Goal: Task Accomplishment & Management: Use online tool/utility

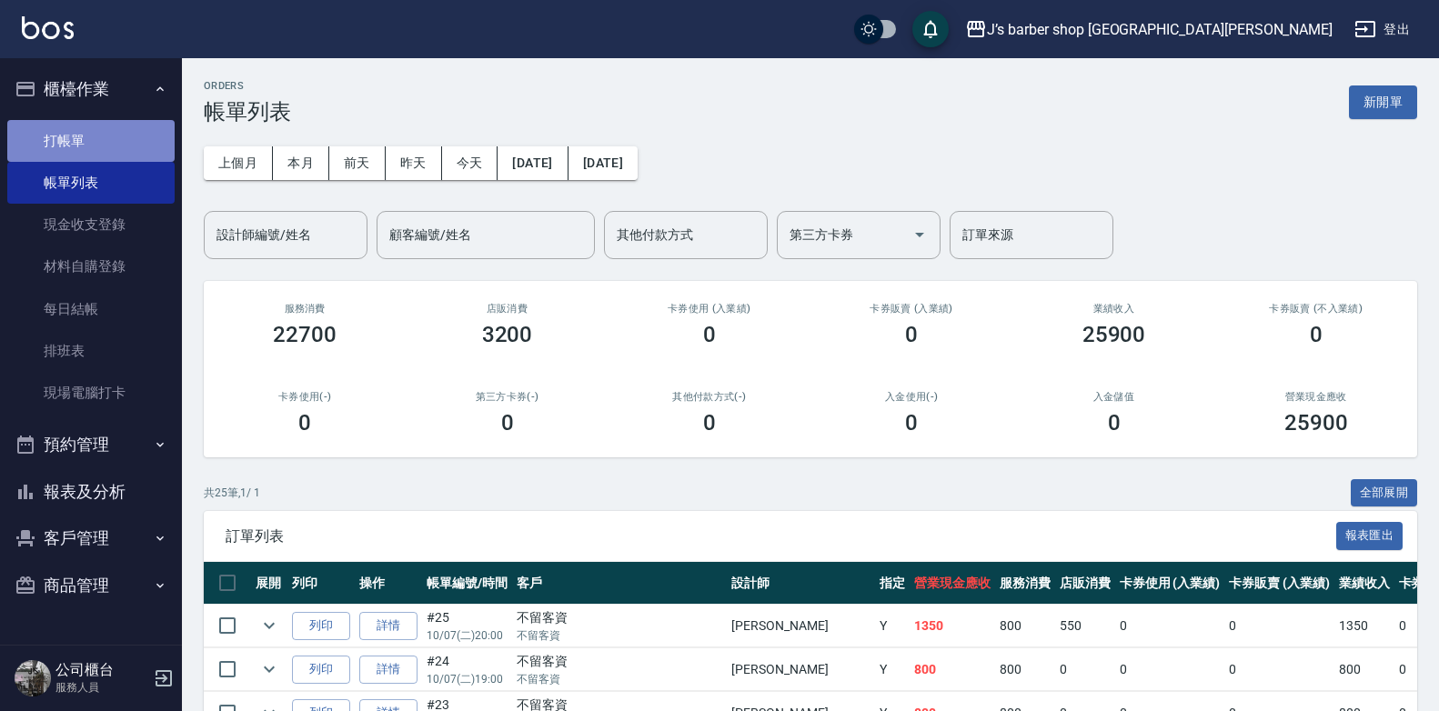
click at [103, 152] on link "打帳單" at bounding box center [90, 141] width 167 height 42
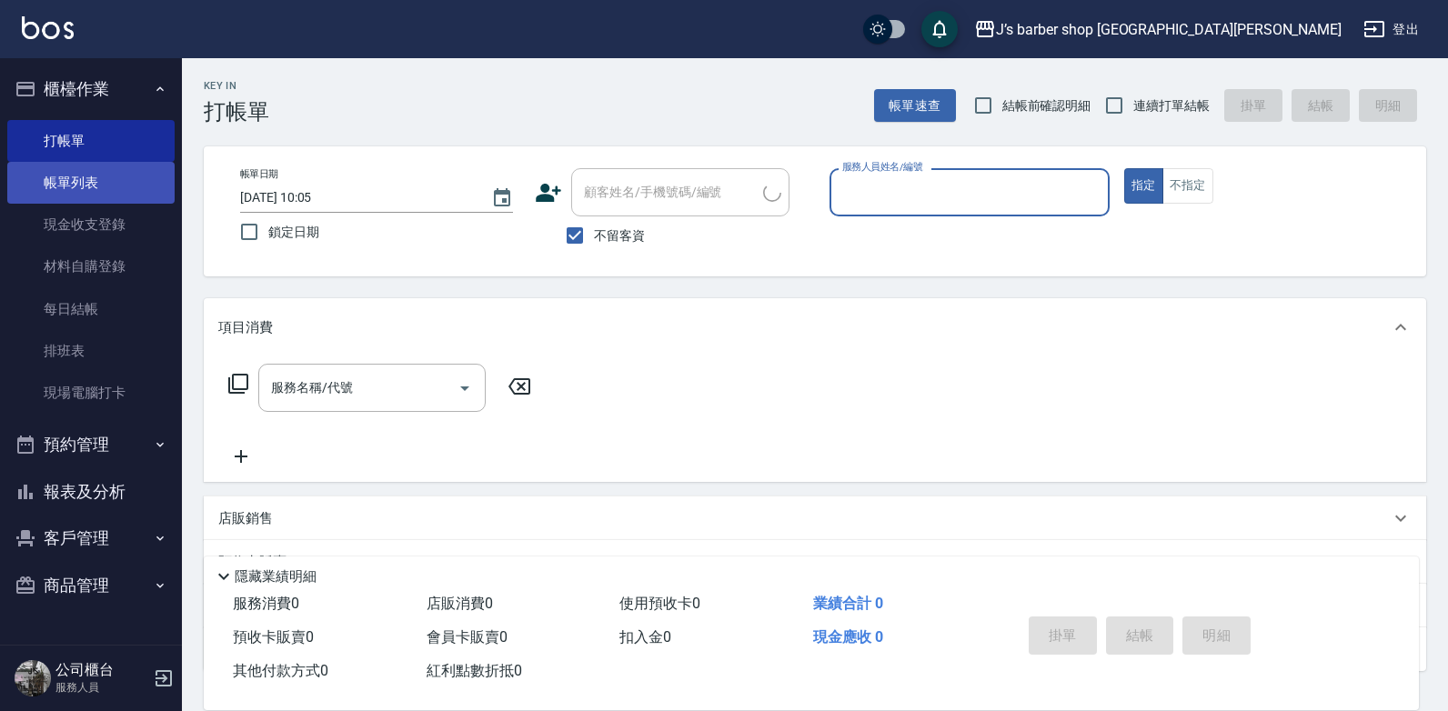
click at [109, 184] on link "帳單列表" at bounding box center [90, 183] width 167 height 42
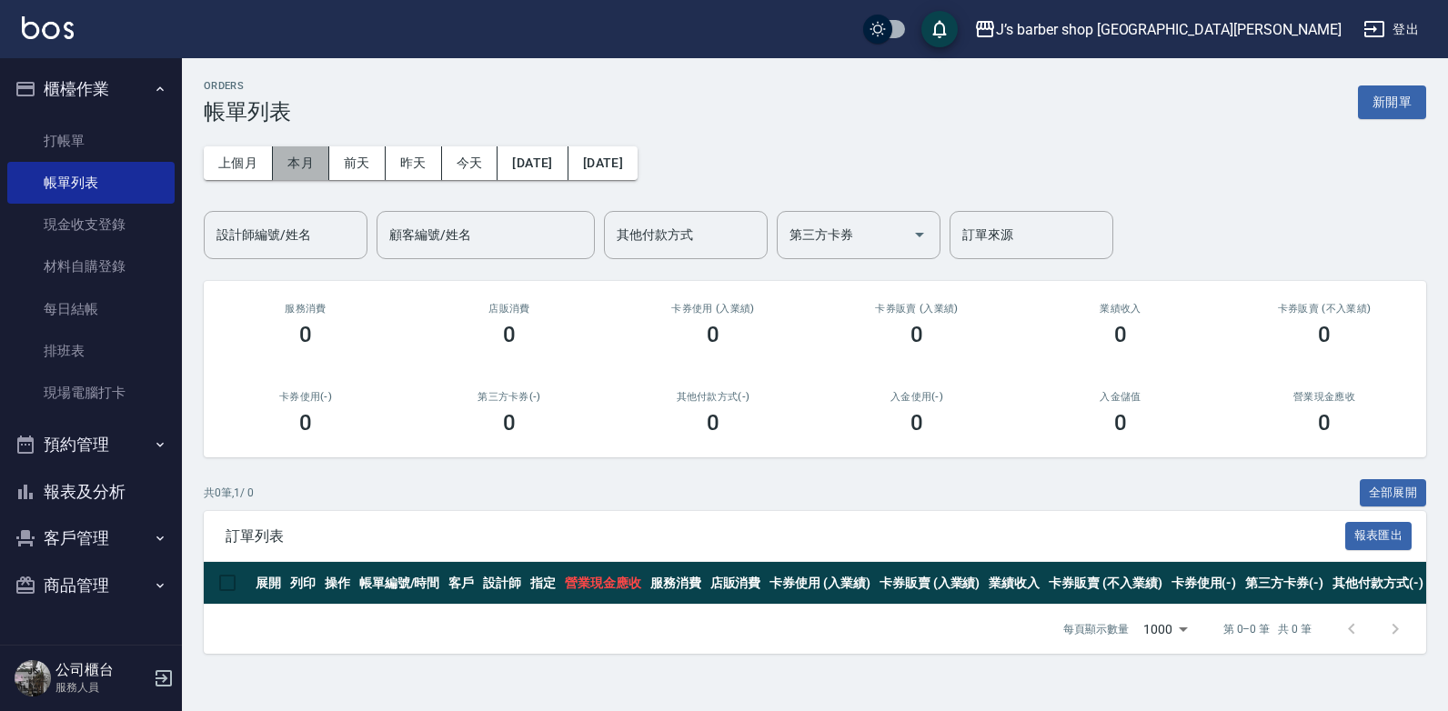
click at [302, 170] on button "本月" at bounding box center [301, 163] width 56 height 34
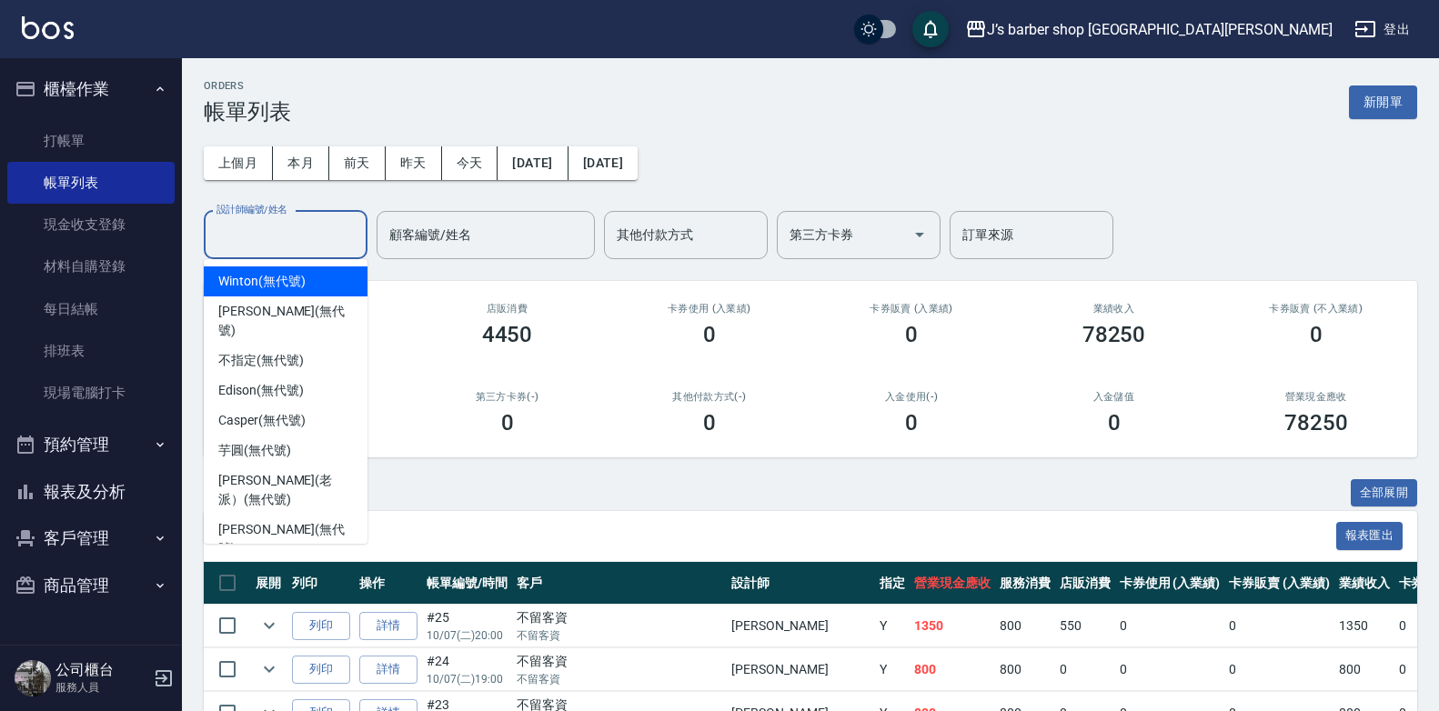
click at [320, 243] on input "設計師編號/姓名" at bounding box center [285, 235] width 147 height 32
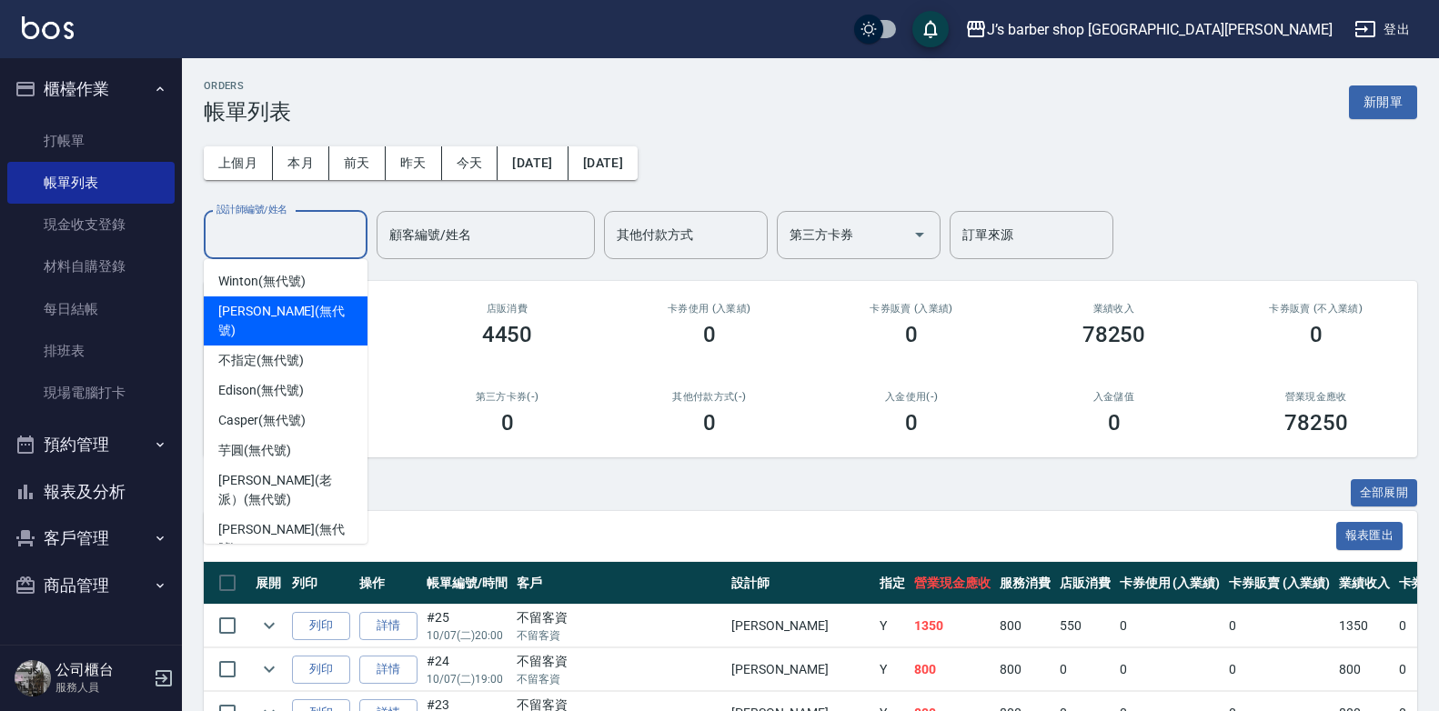
click at [314, 309] on div "[PERSON_NAME] (無代號)" at bounding box center [286, 320] width 164 height 49
type input "[PERSON_NAME](無代號)"
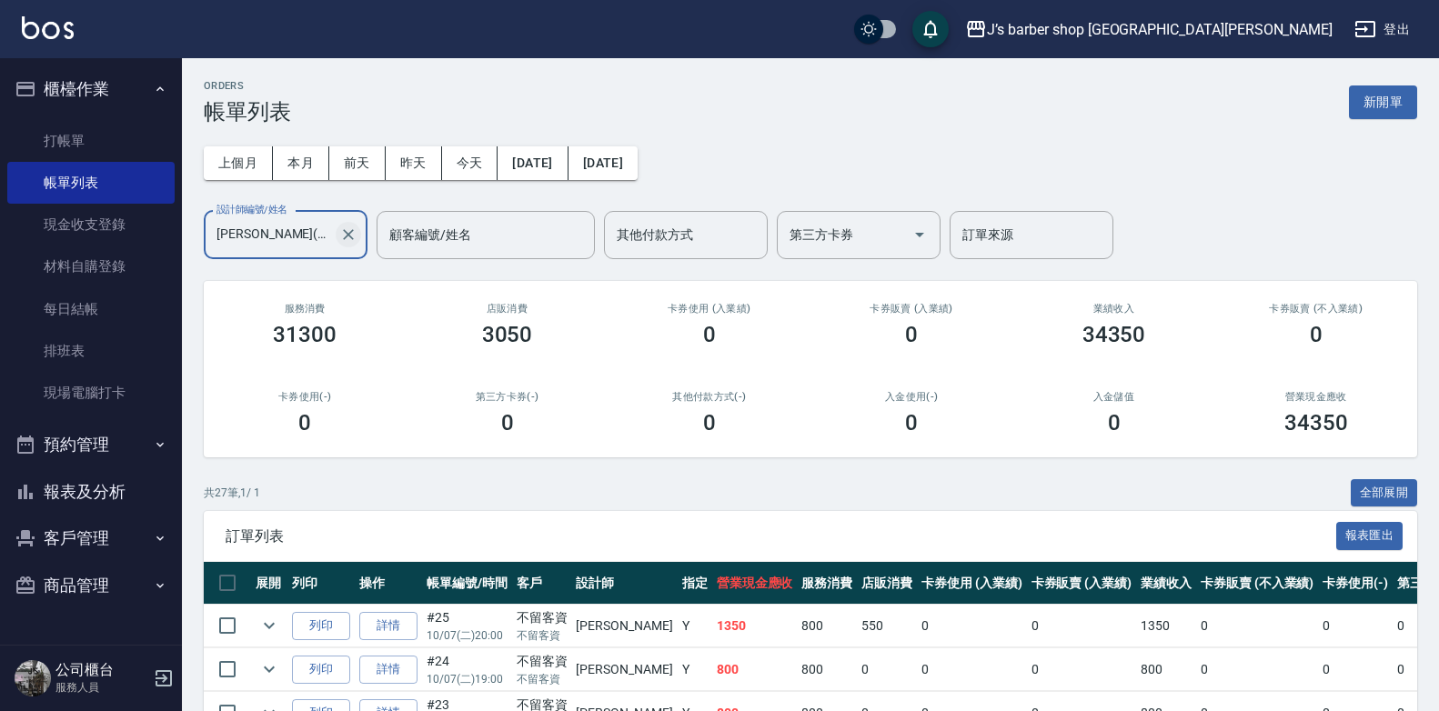
click at [345, 229] on icon "Clear" at bounding box center [348, 235] width 18 height 18
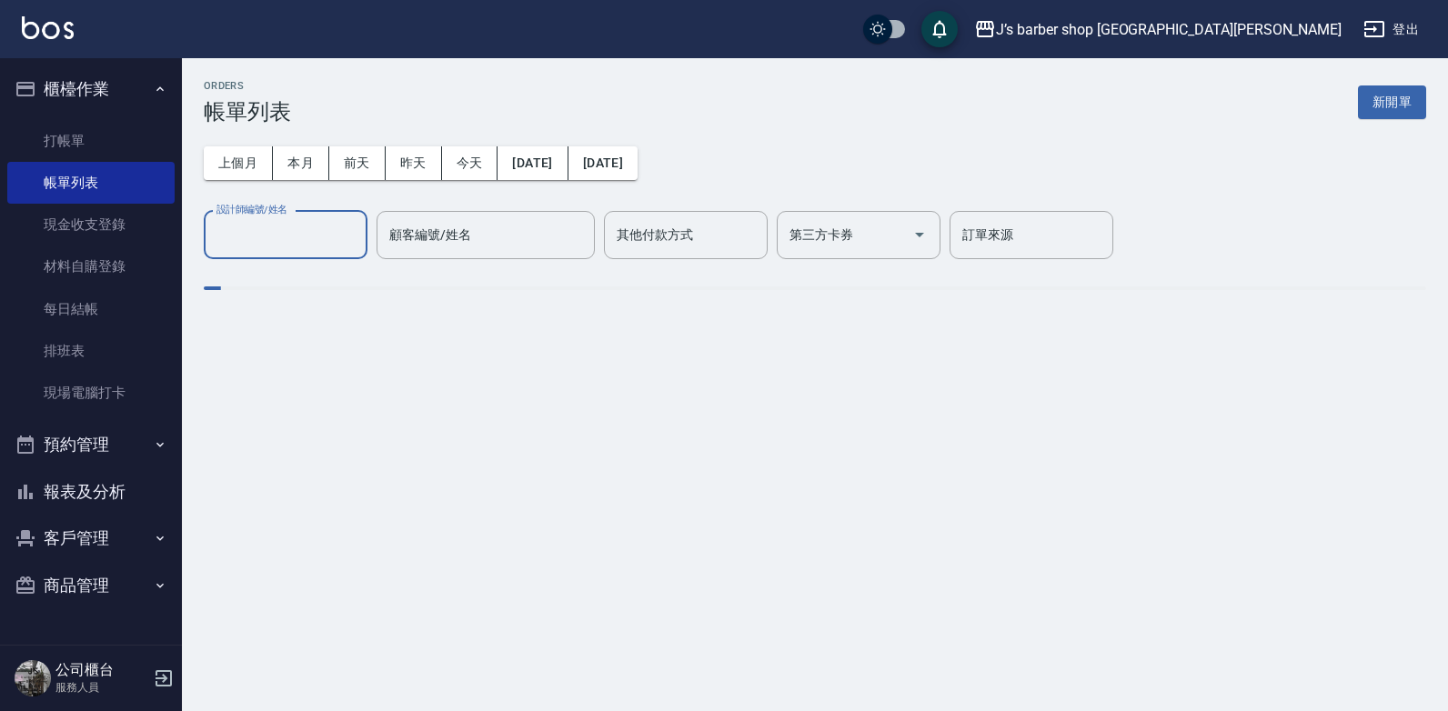
click at [298, 236] on input "設計師編號/姓名" at bounding box center [285, 235] width 147 height 32
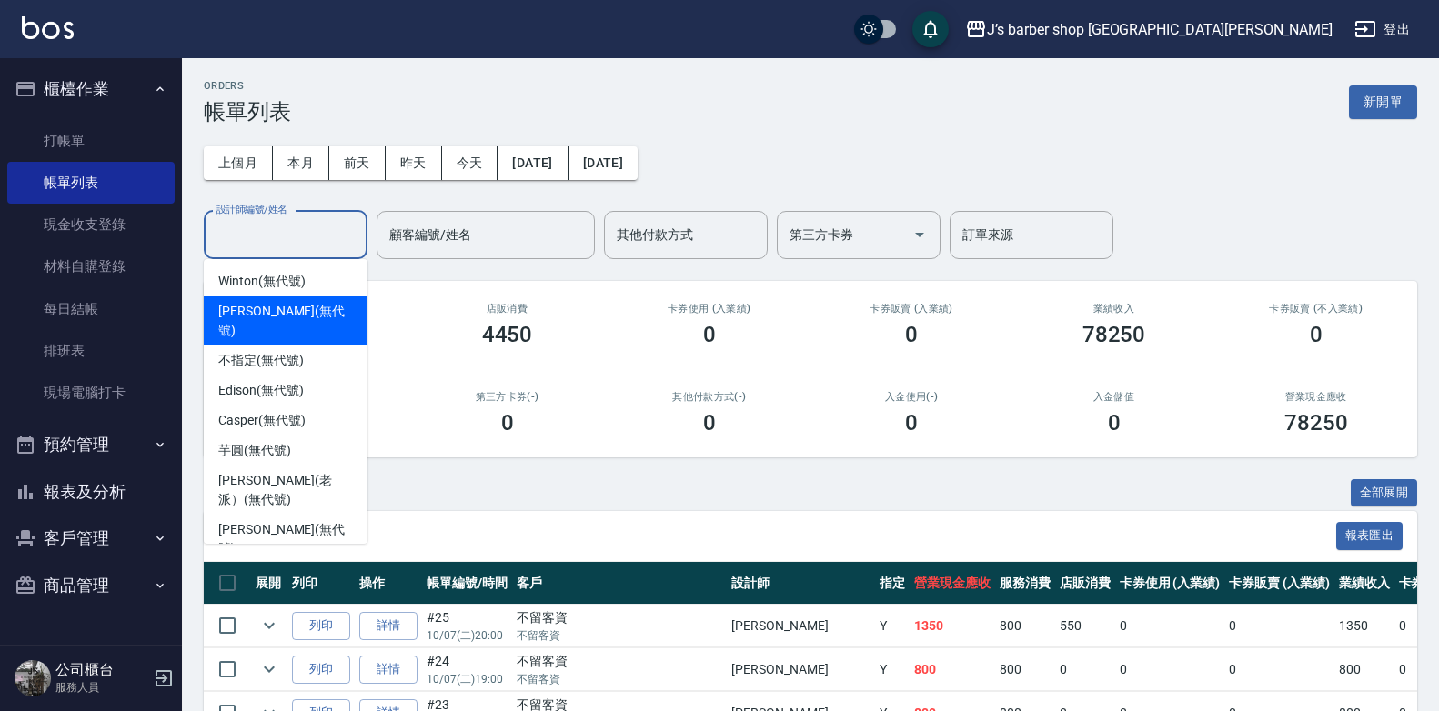
click at [276, 290] on span "Winton (無代號)" at bounding box center [261, 281] width 86 height 19
type input "Winton(無代號)"
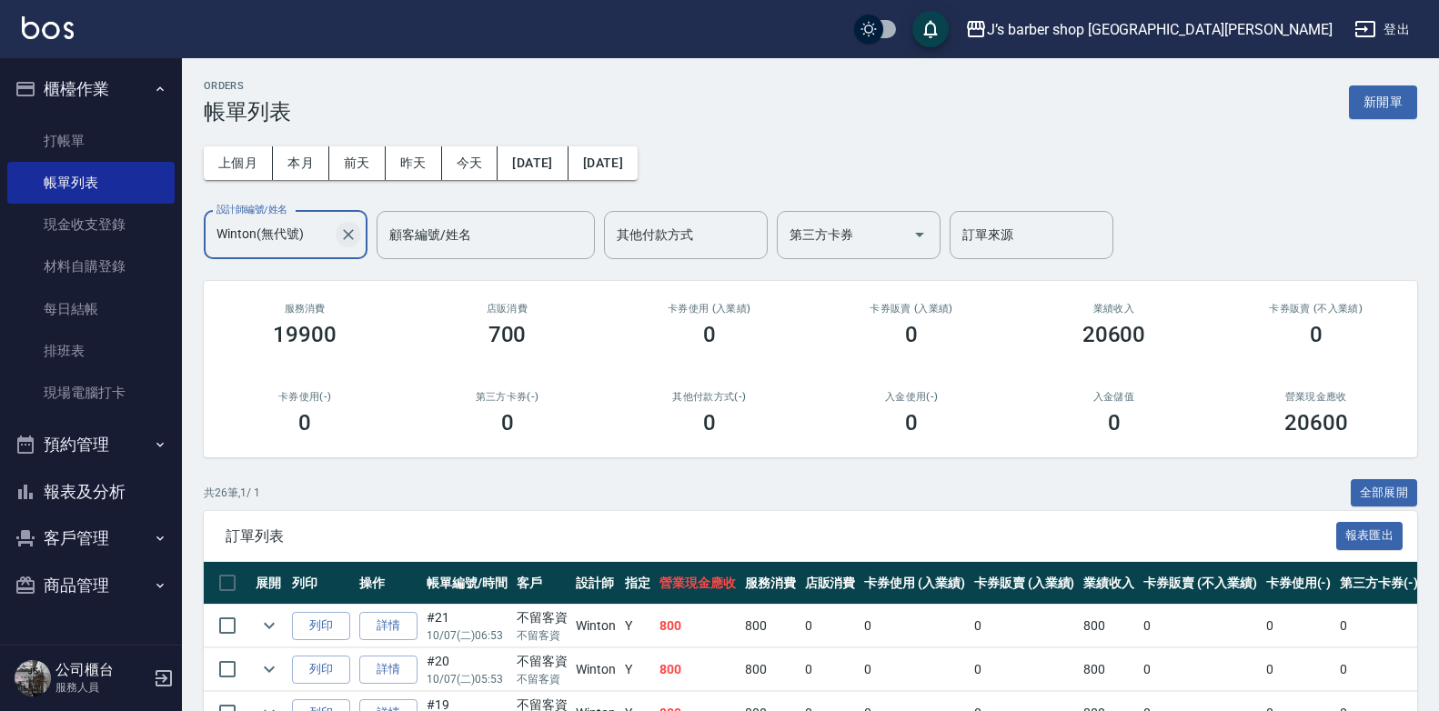
click at [347, 227] on icon "Clear" at bounding box center [348, 235] width 18 height 18
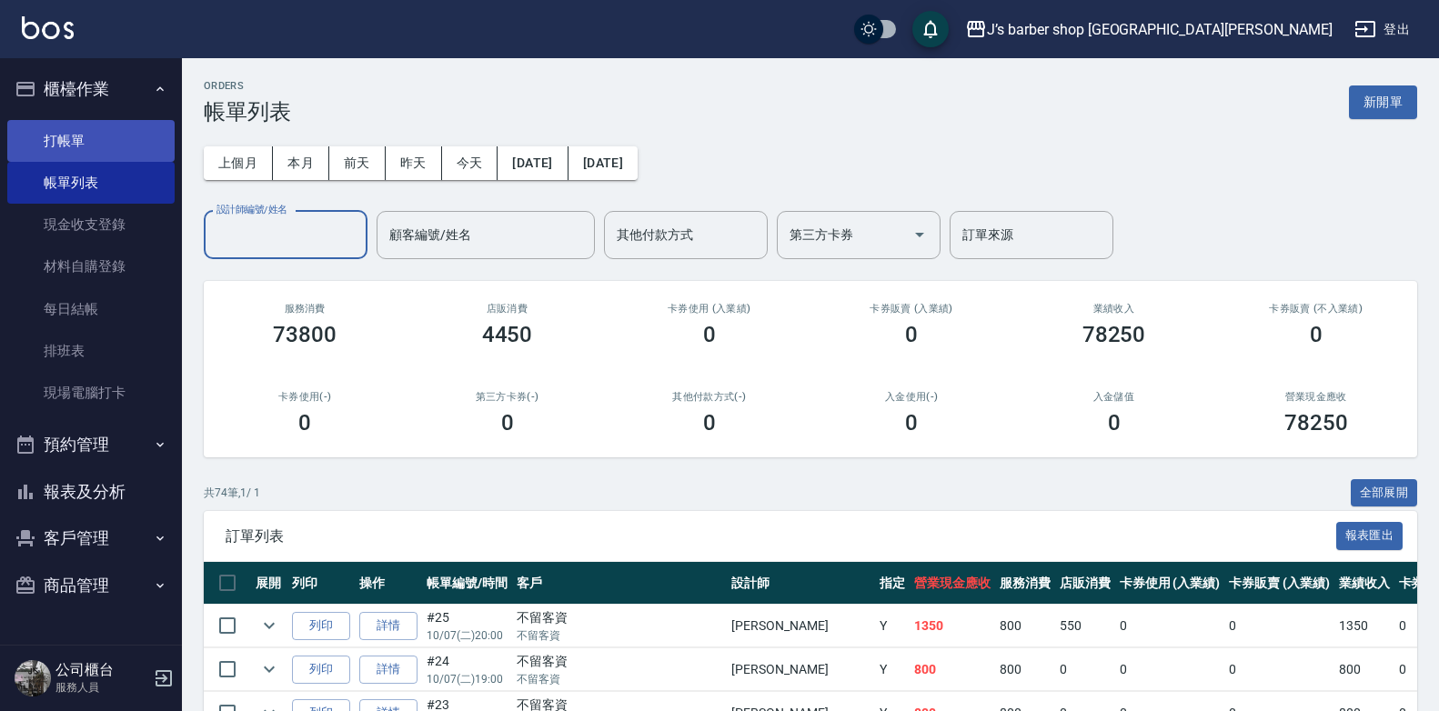
click at [70, 138] on link "打帳單" at bounding box center [90, 141] width 167 height 42
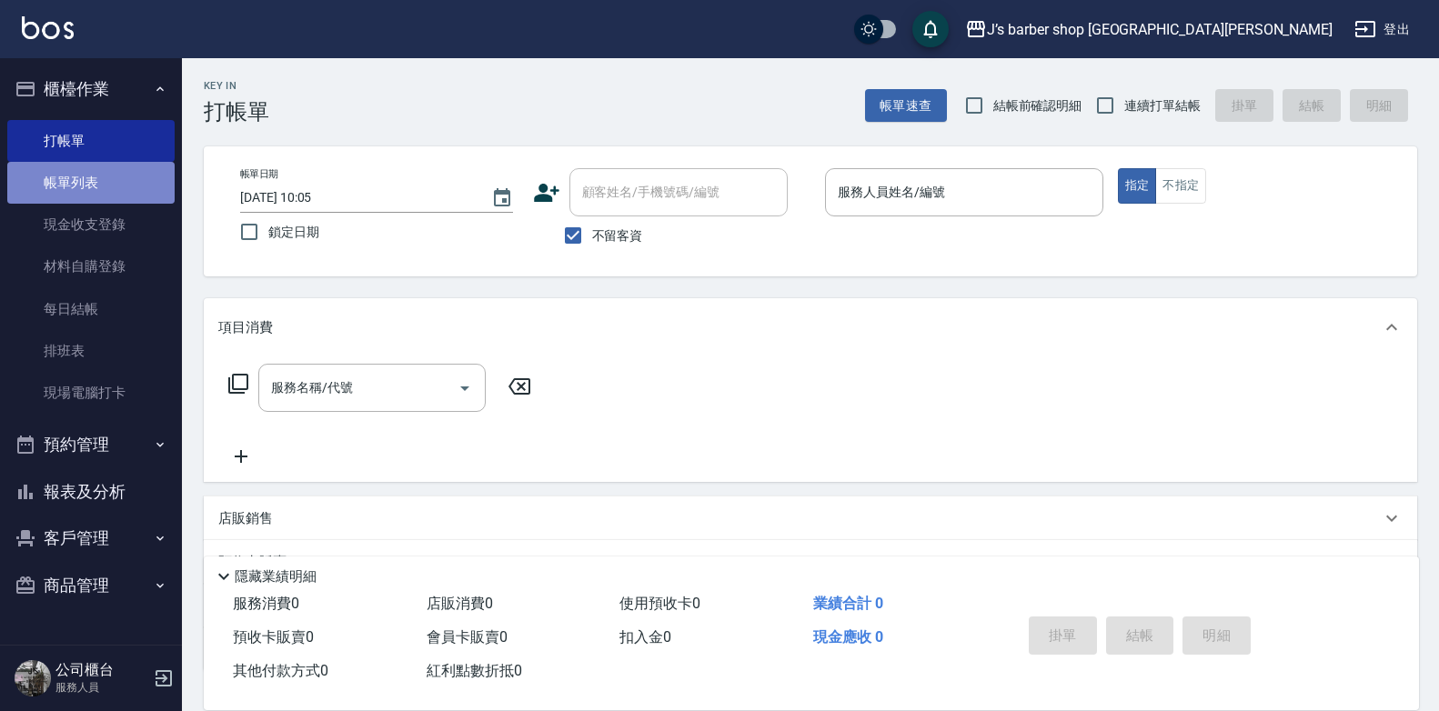
click at [74, 166] on link "帳單列表" at bounding box center [90, 183] width 167 height 42
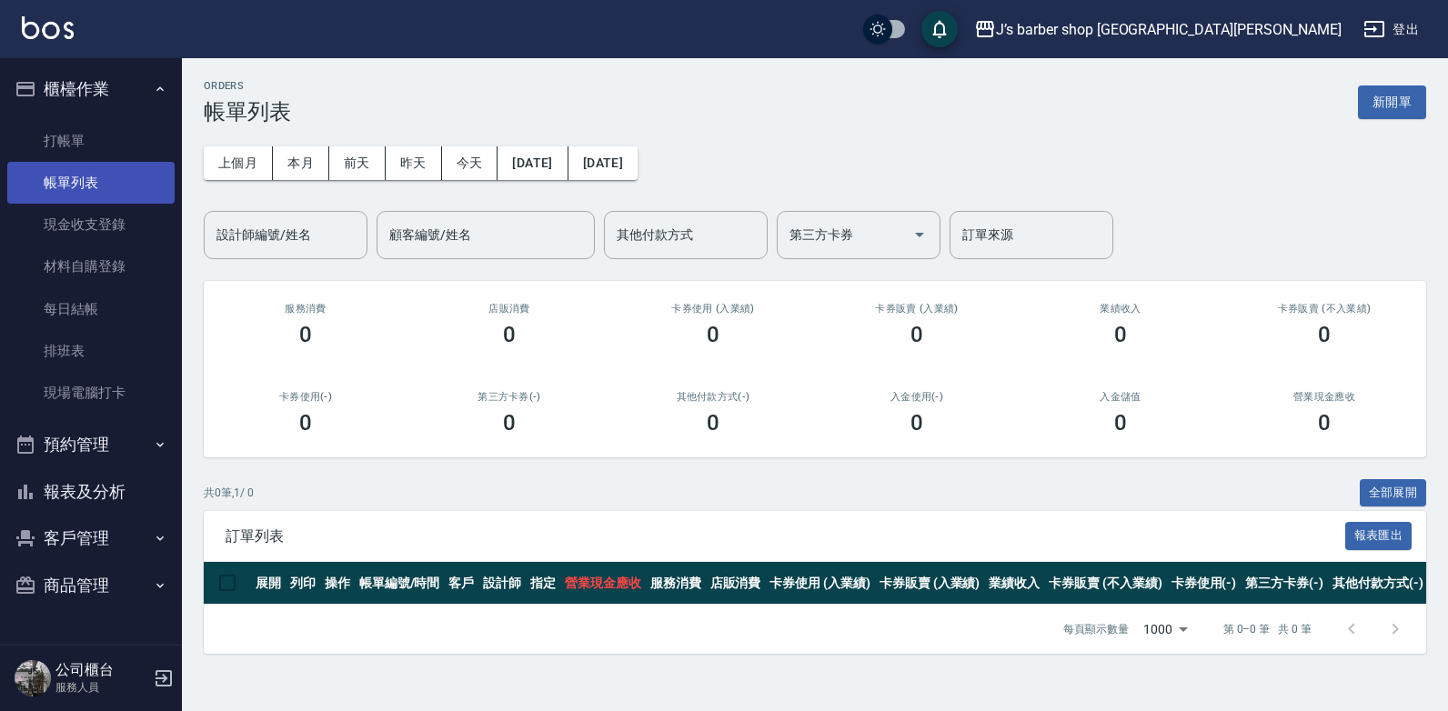
click at [84, 176] on link "帳單列表" at bounding box center [90, 183] width 167 height 42
